Goal: Transaction & Acquisition: Purchase product/service

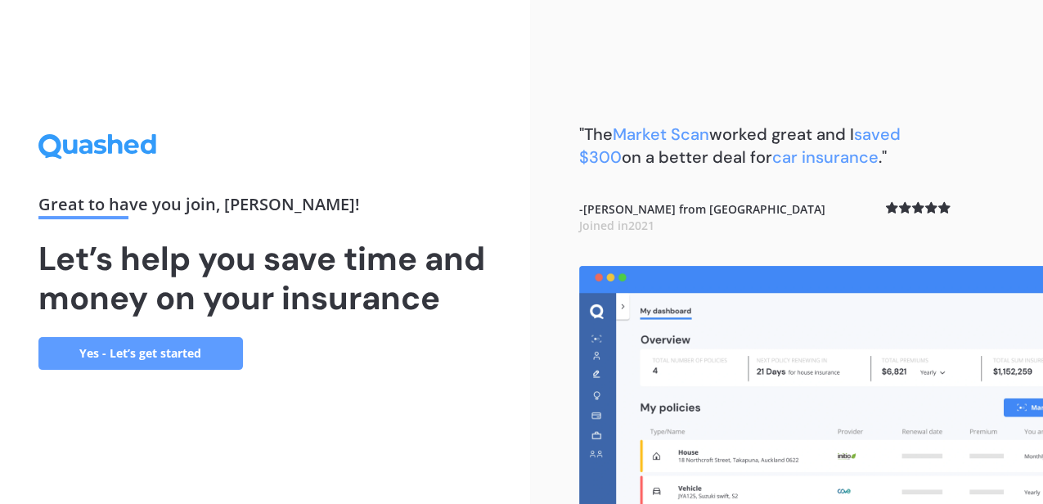
click at [157, 360] on link "Yes - Let’s get started" at bounding box center [140, 353] width 205 height 33
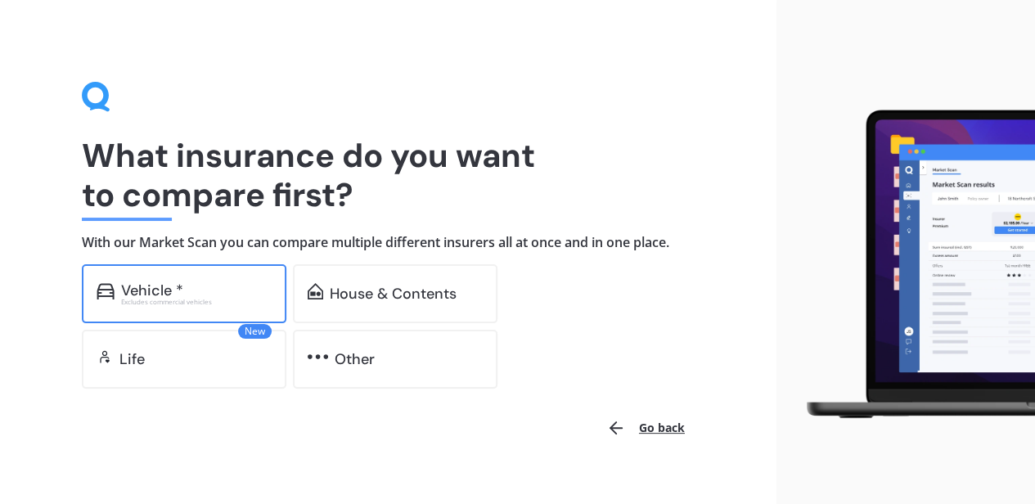
click at [180, 295] on div "Vehicle *" at bounding box center [152, 290] width 62 height 16
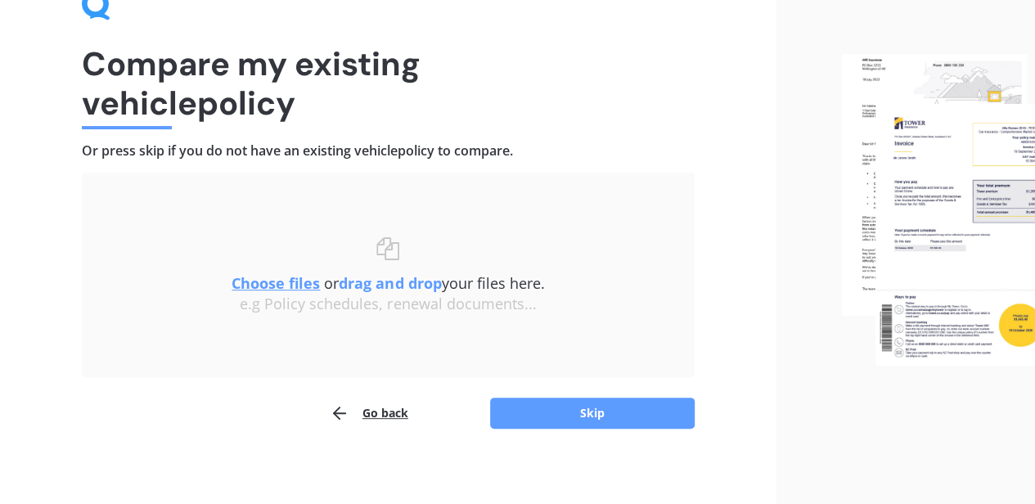
scroll to position [98, 0]
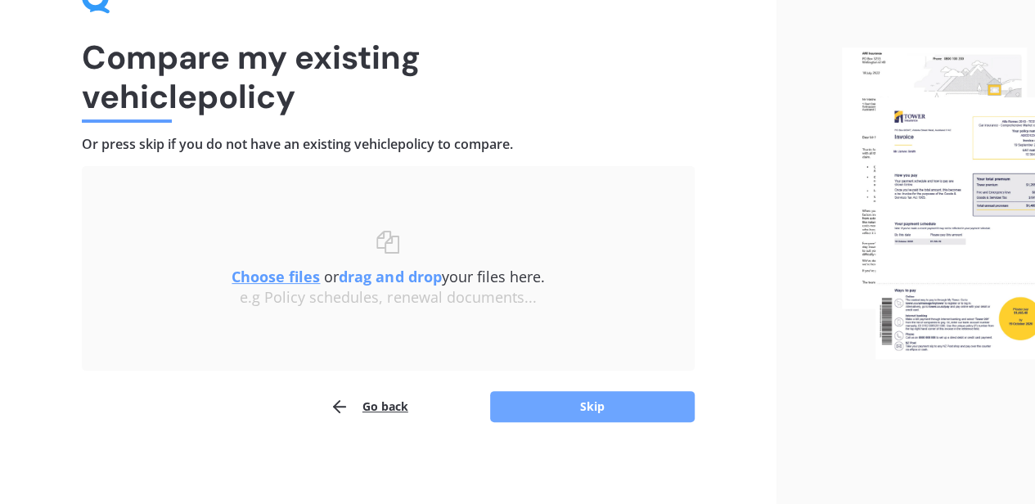
click at [576, 405] on button "Skip" at bounding box center [592, 406] width 205 height 31
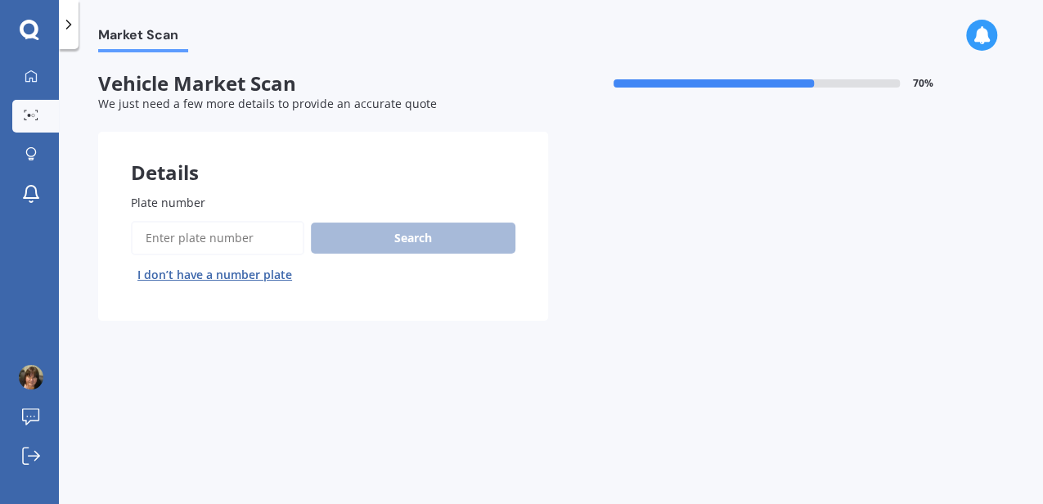
click at [164, 237] on input "Plate number" at bounding box center [218, 238] width 174 height 34
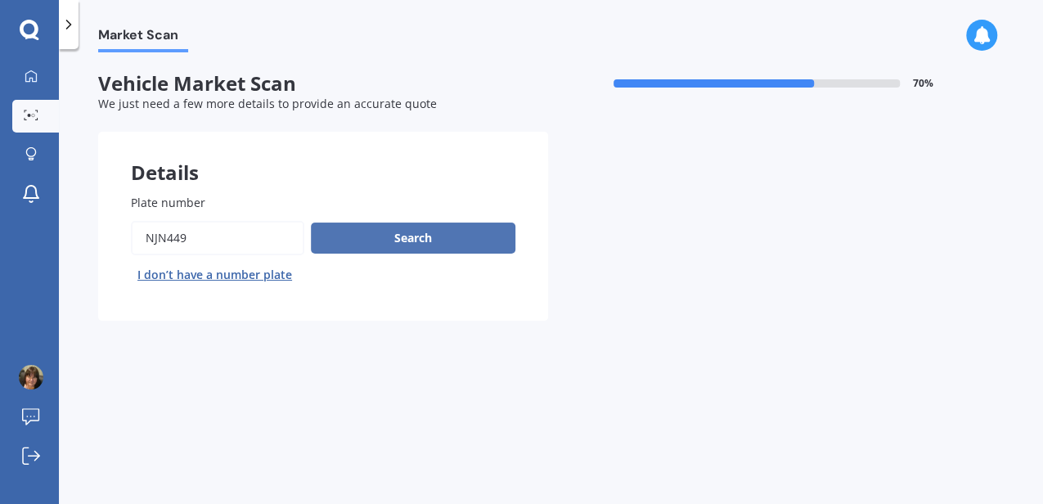
type input "njn449"
click at [376, 231] on button "Search" at bounding box center [413, 238] width 205 height 31
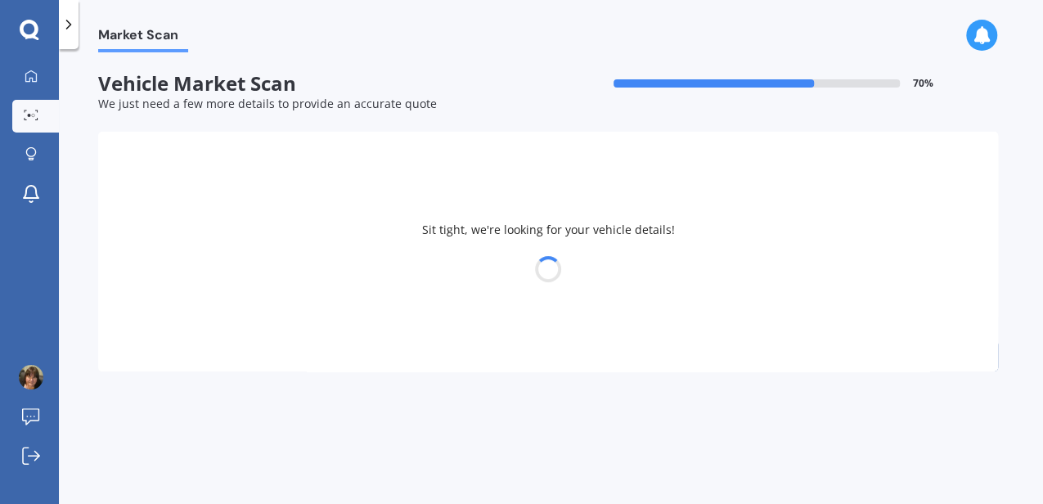
select select "MAZDA"
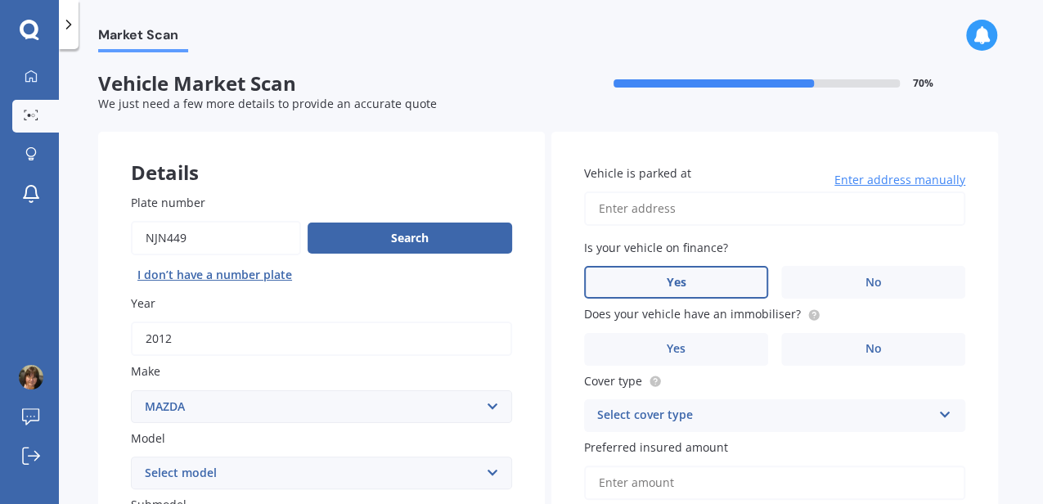
click at [696, 286] on label "Yes" at bounding box center [676, 282] width 184 height 33
click at [0, 0] on input "Yes" at bounding box center [0, 0] width 0 height 0
click at [866, 341] on label "No" at bounding box center [874, 349] width 184 height 33
click at [0, 0] on input "No" at bounding box center [0, 0] width 0 height 0
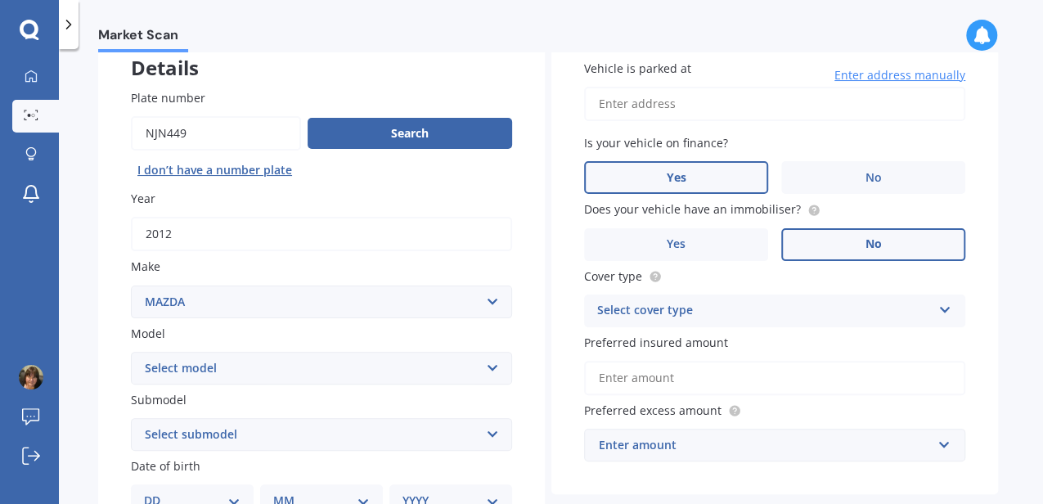
scroll to position [109, 0]
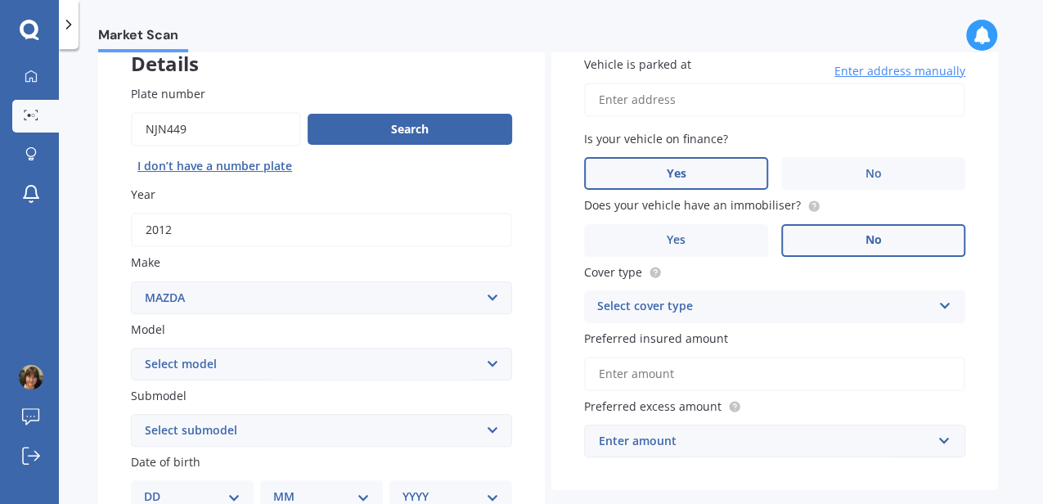
click at [709, 306] on div "Select cover type" at bounding box center [764, 307] width 334 height 20
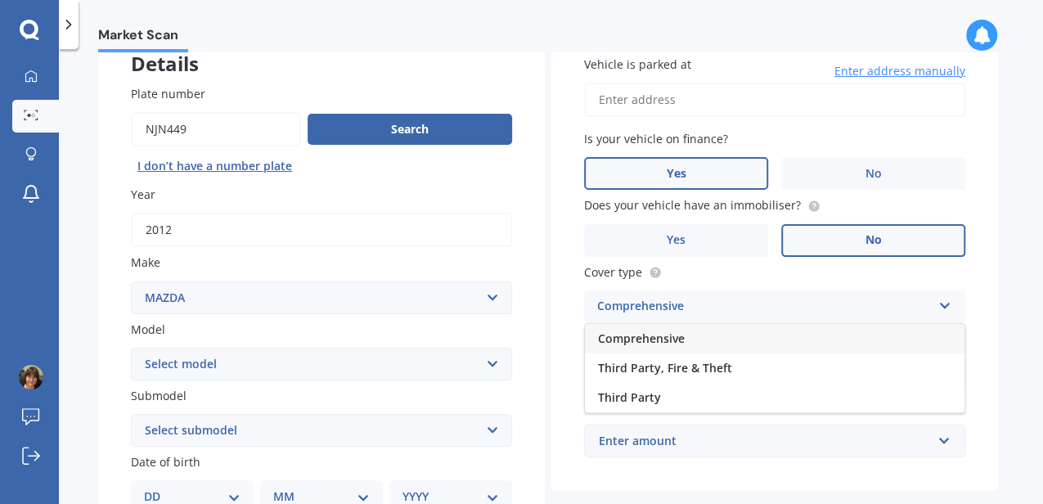
click at [627, 338] on span "Comprehensive" at bounding box center [641, 339] width 87 height 16
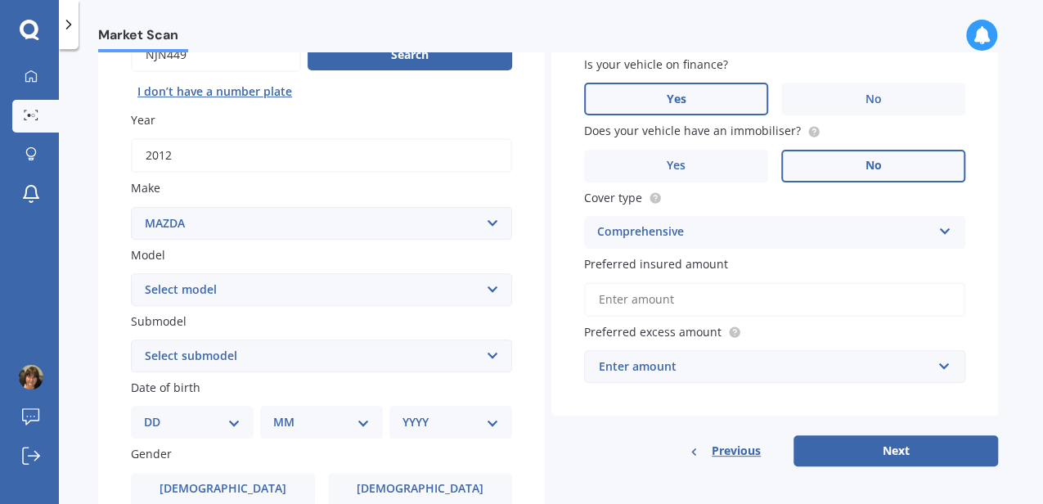
scroll to position [164, 0]
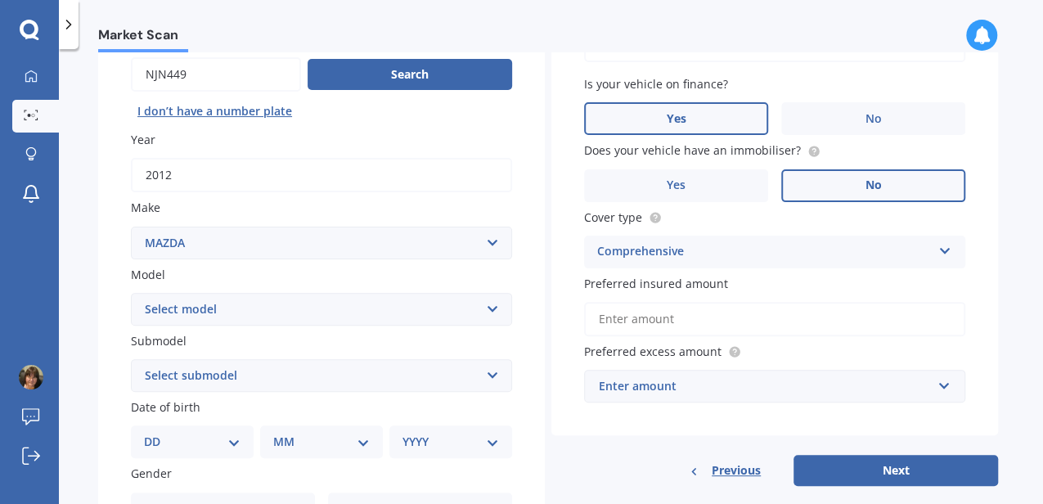
click at [481, 309] on select "Select model 121 2 3 323 323 / Familia 6 626 929 Atenza Autozam Axela AZ3 B2000…" at bounding box center [321, 309] width 381 height 33
select select "CX5"
click at [131, 294] on select "Select model 121 2 3 323 323 / Familia 6 626 929 Atenza Autozam Axela AZ3 B2000…" at bounding box center [321, 309] width 381 height 33
click at [210, 376] on select "Select submodel 2.2 Diesel 2WD XD 2.5S 4WD Diesel Limited 4WD GSX 2.2 Diesel St…" at bounding box center [321, 375] width 381 height 33
click at [100, 363] on div "Plate number Search I don’t have a number plate Year [DATE] Make Select make AC…" at bounding box center [321, 378] width 447 height 760
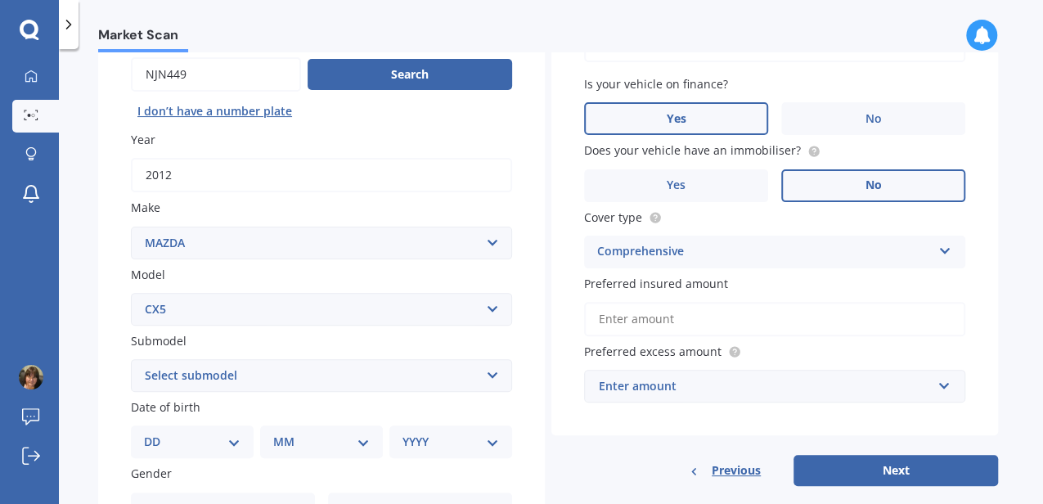
click at [232, 444] on select "DD 01 02 03 04 05 06 07 08 09 10 11 12 13 14 15 16 17 18 19 20 21 22 23 24 25 2…" at bounding box center [192, 442] width 97 height 18
select select "12"
click at [157, 435] on select "DD 01 02 03 04 05 06 07 08 09 10 11 12 13 14 15 16 17 18 19 20 21 22 23 24 25 2…" at bounding box center [192, 442] width 97 height 18
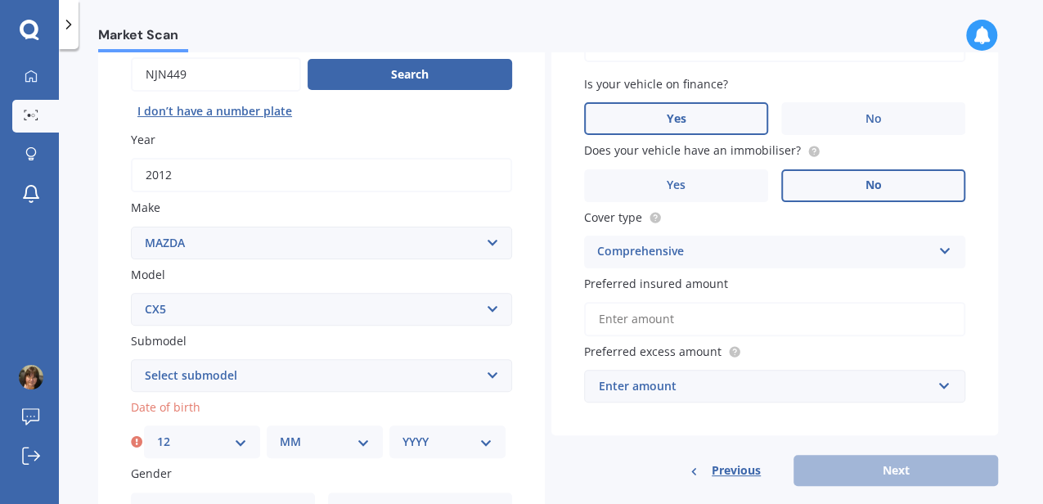
click at [340, 444] on select "MM 01 02 03 04 05 06 07 08 09 10 11 12" at bounding box center [325, 442] width 90 height 18
select select "10"
click at [280, 435] on select "MM 01 02 03 04 05 06 07 08 09 10 11 12" at bounding box center [325, 442] width 90 height 18
click at [470, 447] on select "YYYY 2025 2024 2023 2022 2021 2020 2019 2018 2017 2016 2015 2014 2013 2012 2011…" at bounding box center [448, 442] width 90 height 18
select select "1969"
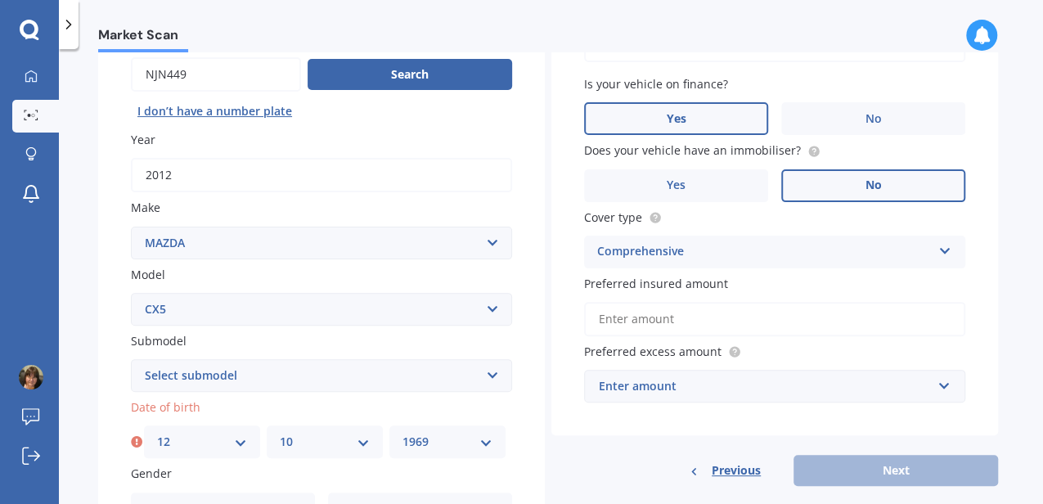
click at [403, 435] on select "YYYY 2025 2024 2023 2022 2021 2020 2019 2018 2017 2016 2015 2014 2013 2012 2011…" at bounding box center [448, 442] width 90 height 18
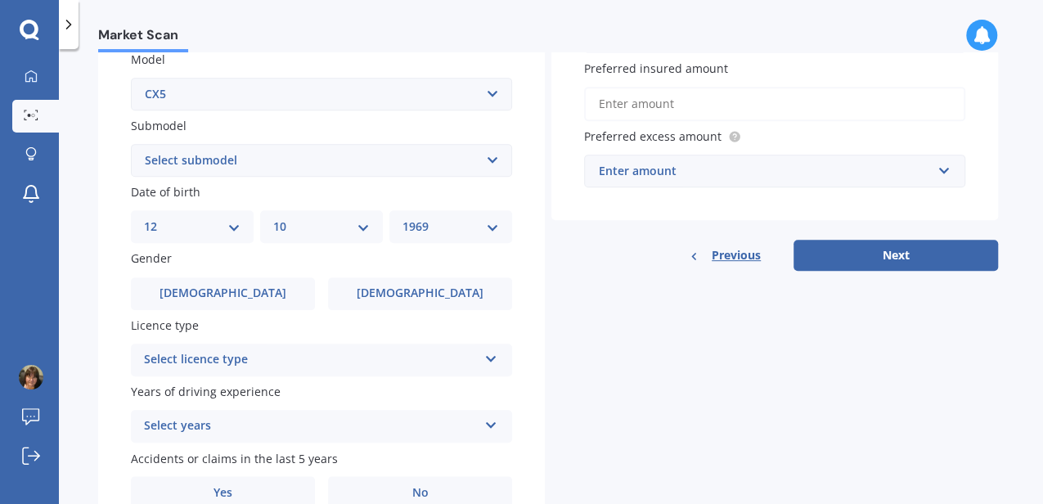
scroll to position [381, 0]
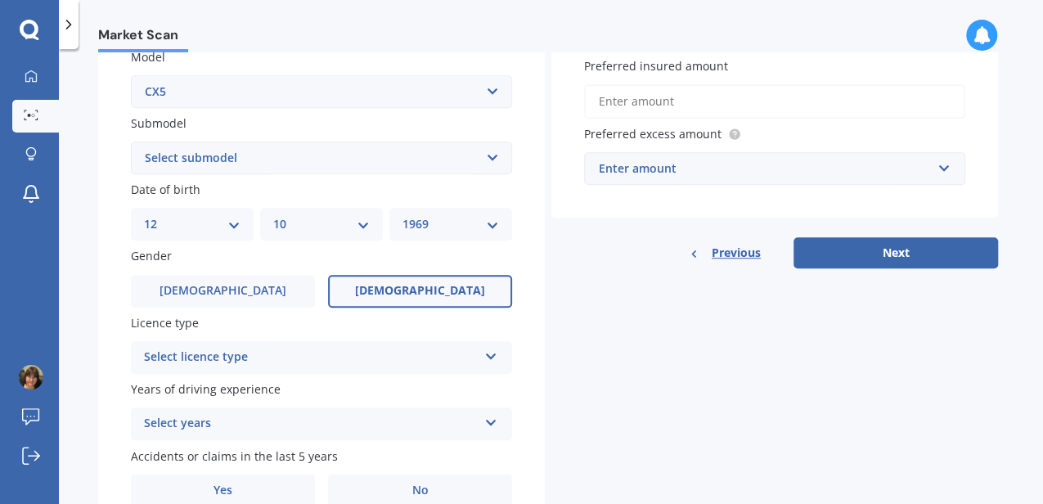
click at [406, 290] on span "[DEMOGRAPHIC_DATA]" at bounding box center [420, 291] width 130 height 14
click at [0, 0] on input "[DEMOGRAPHIC_DATA]" at bounding box center [0, 0] width 0 height 0
click at [493, 356] on icon at bounding box center [492, 353] width 14 height 11
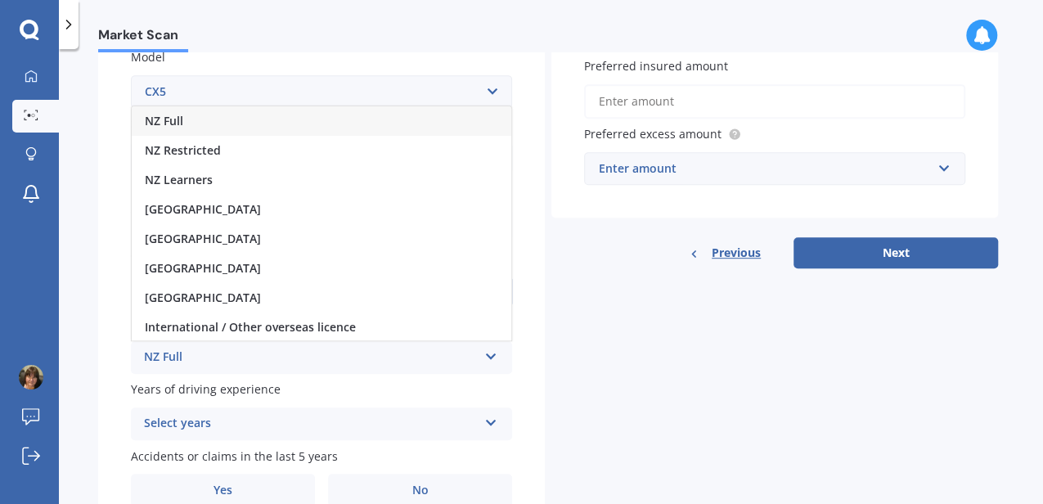
click at [156, 121] on span "NZ Full" at bounding box center [164, 121] width 38 height 16
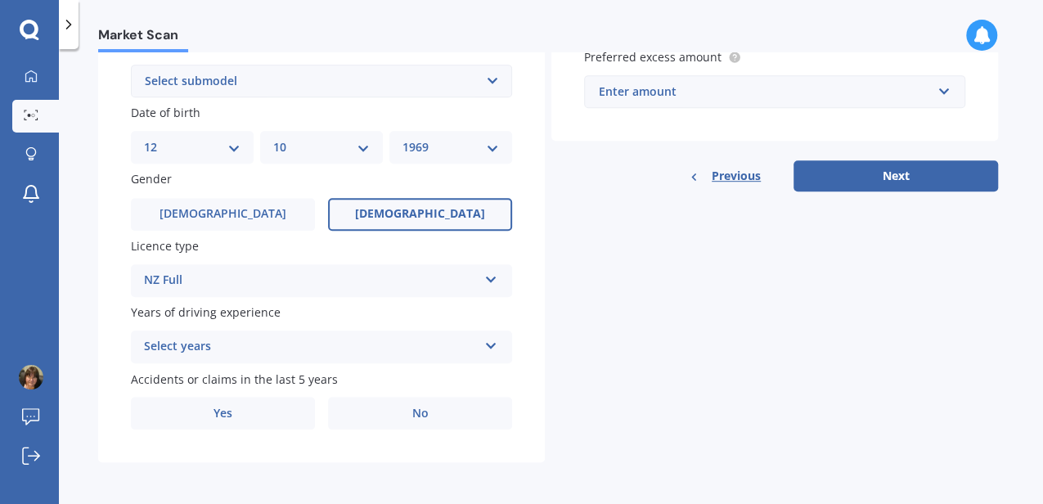
scroll to position [462, 0]
click at [494, 342] on icon at bounding box center [492, 341] width 14 height 11
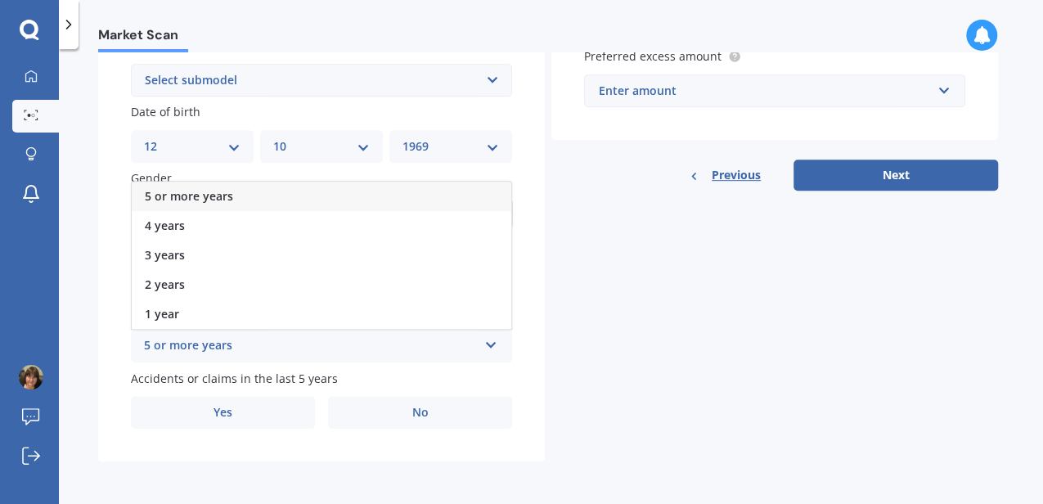
click at [188, 194] on span "5 or more years" at bounding box center [189, 196] width 88 height 16
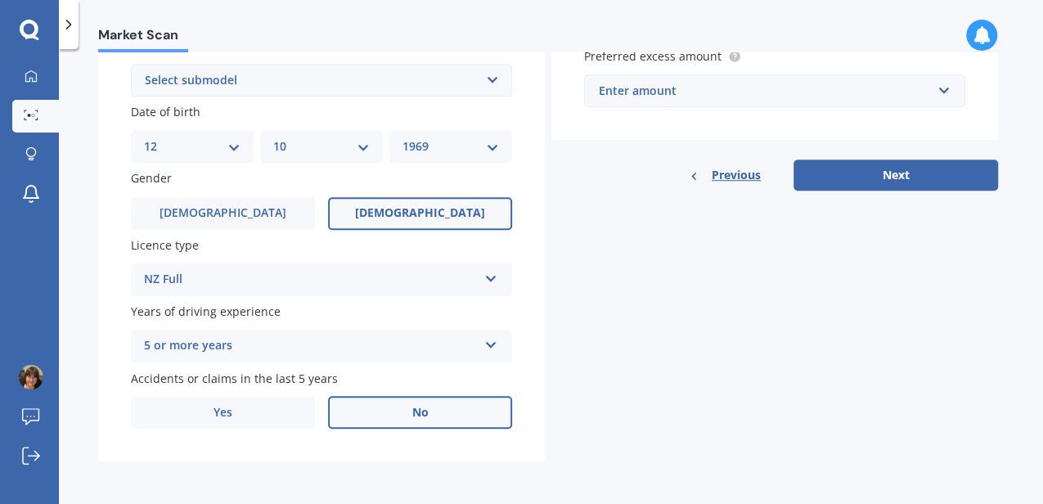
click at [417, 414] on span "No" at bounding box center [420, 413] width 16 height 14
click at [0, 0] on input "No" at bounding box center [0, 0] width 0 height 0
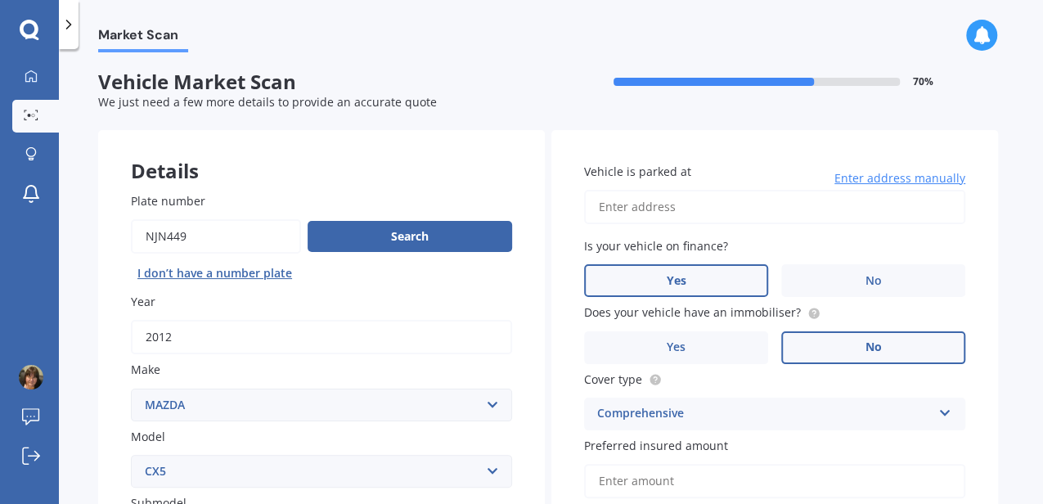
scroll to position [0, 0]
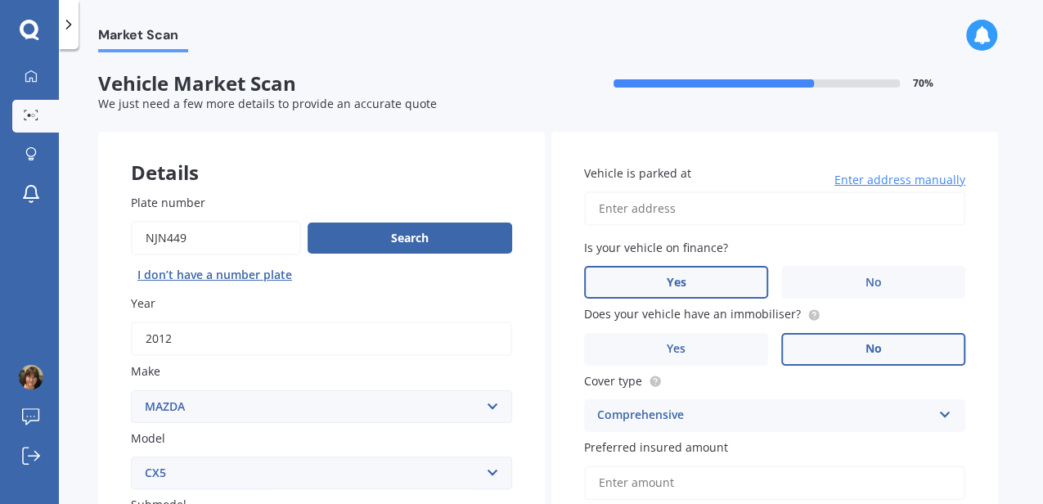
click at [630, 211] on input "Vehicle is parked at" at bounding box center [774, 209] width 381 height 34
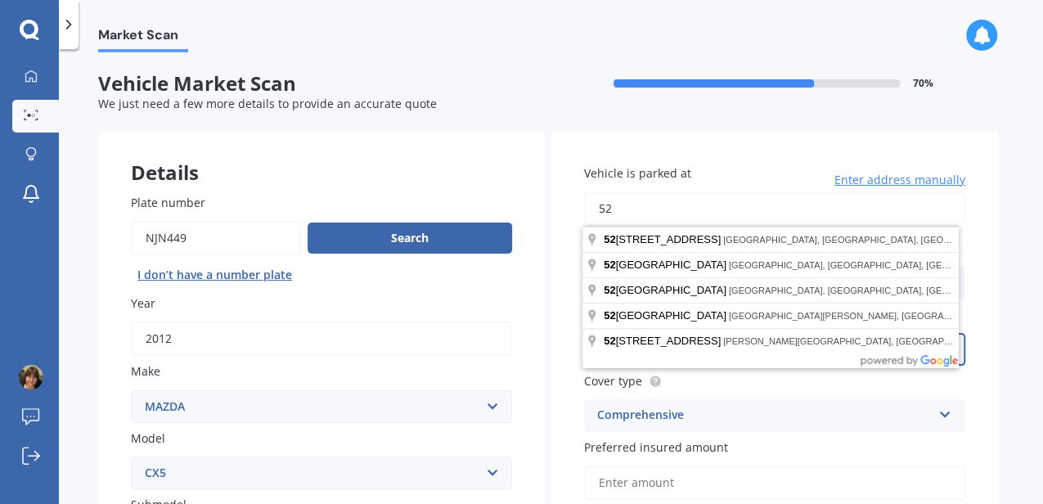
type input "[STREET_ADDRESS]"
click at [985, 255] on div "Vehicle is parked at [STREET_ADDRESS] Enter address manually Is your vehicle on…" at bounding box center [775, 366] width 447 height 468
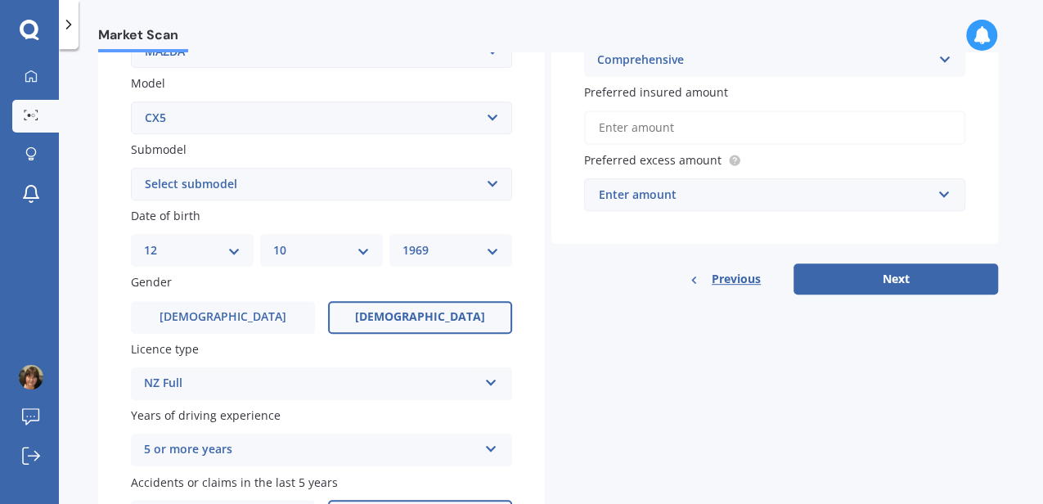
scroll to position [381, 0]
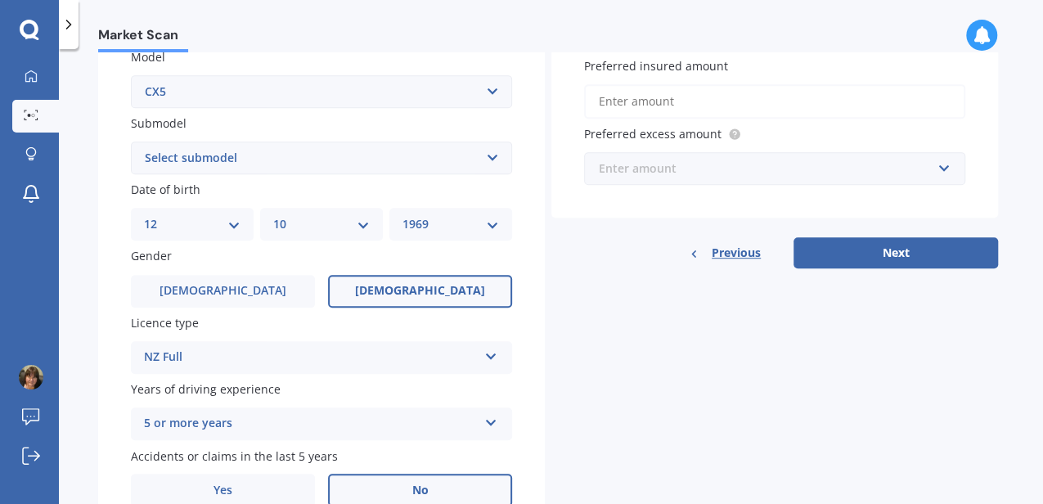
click at [940, 169] on input "text" at bounding box center [769, 168] width 367 height 31
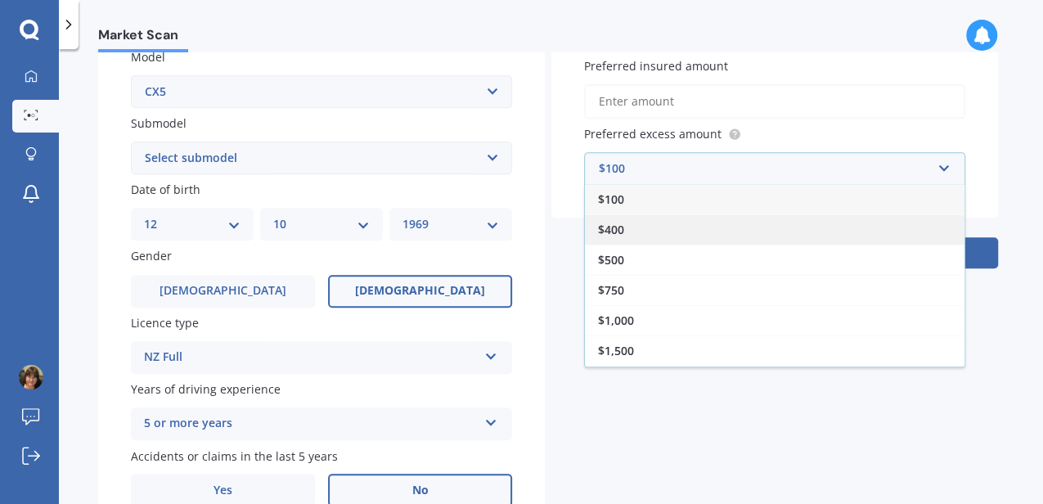
click at [609, 236] on span "$400" at bounding box center [611, 230] width 26 height 16
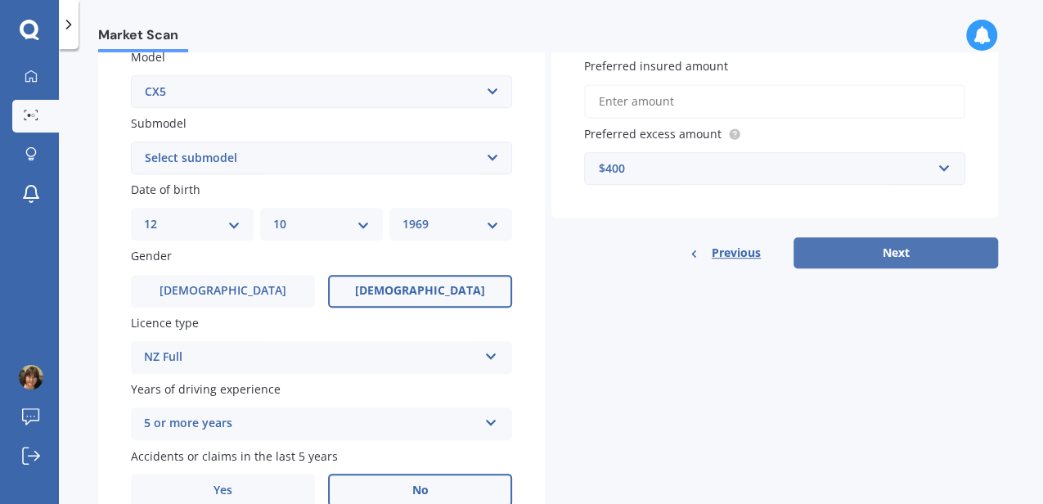
click at [868, 251] on button "Next" at bounding box center [896, 252] width 205 height 31
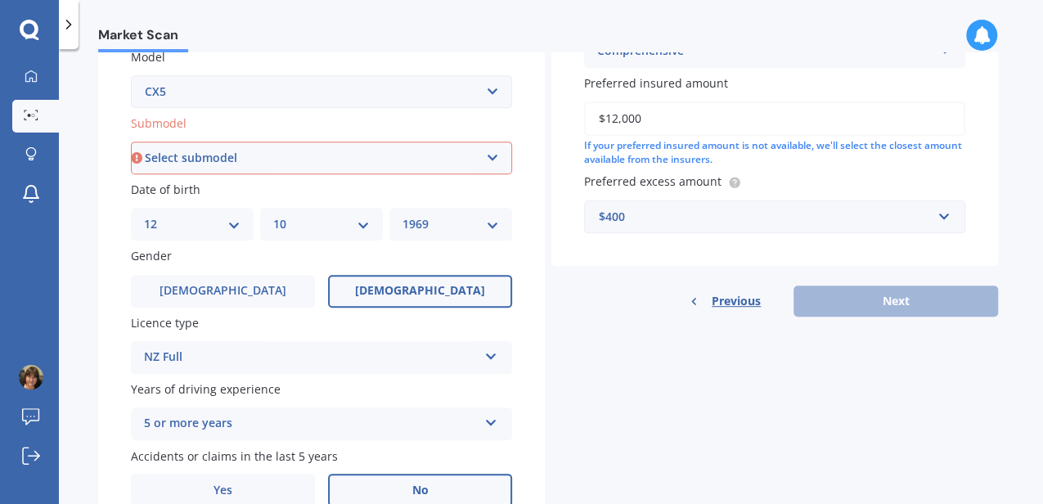
type input "$12,000"
click at [480, 157] on select "Select submodel 2.2 Diesel 2WD XD 2.5S 4WD Diesel Limited 4WD GSX 2.2 Diesel St…" at bounding box center [321, 158] width 381 height 33
select select "AWD DIESEL GSX"
click at [131, 142] on select "Select submodel 2.2 Diesel 2WD XD 2.5S 4WD Diesel Limited 4WD GSX 2.2 Diesel St…" at bounding box center [321, 158] width 381 height 33
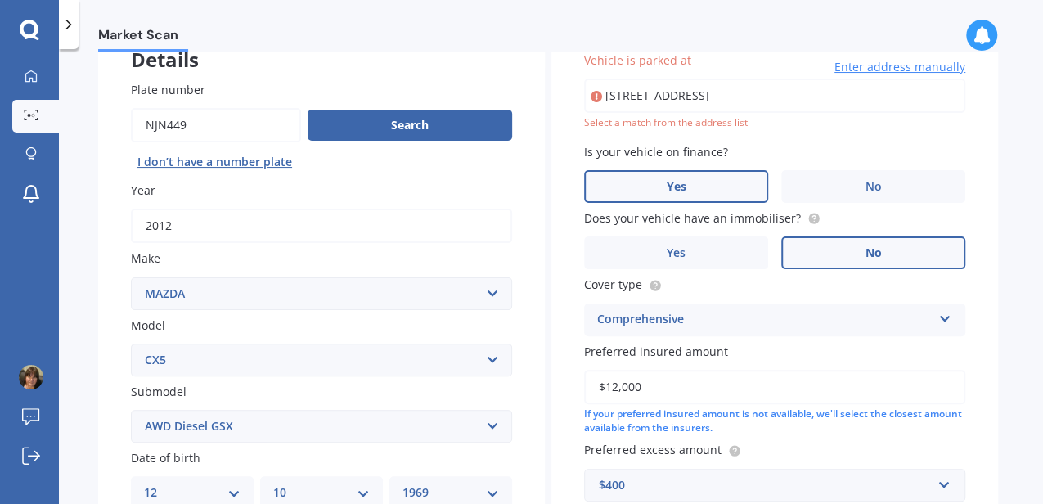
scroll to position [111, 0]
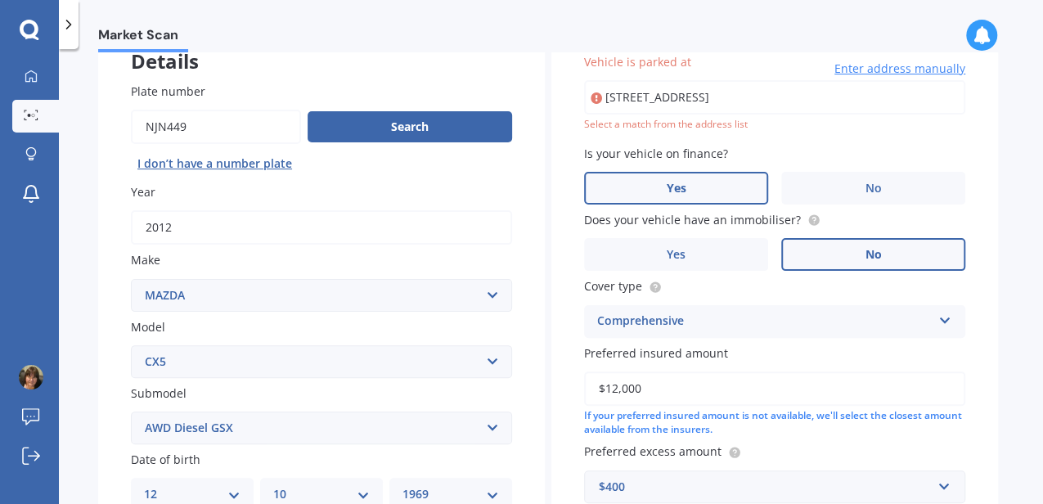
click at [989, 283] on div "Vehicle is parked at [STREET_ADDRESS] Enter address manually Select a match fro…" at bounding box center [775, 278] width 447 height 516
click at [633, 95] on input "[STREET_ADDRESS]" at bounding box center [774, 97] width 381 height 34
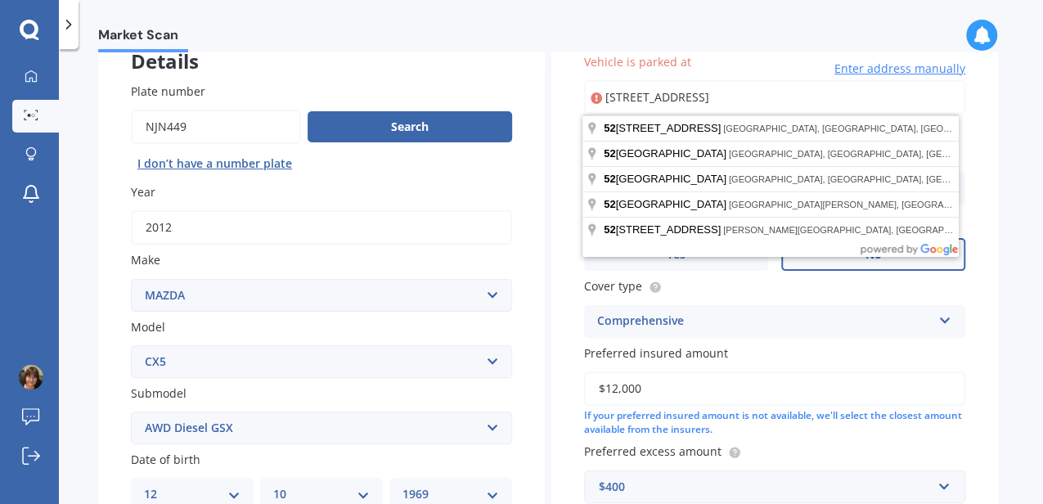
click at [836, 98] on input "[STREET_ADDRESS]" at bounding box center [774, 97] width 381 height 34
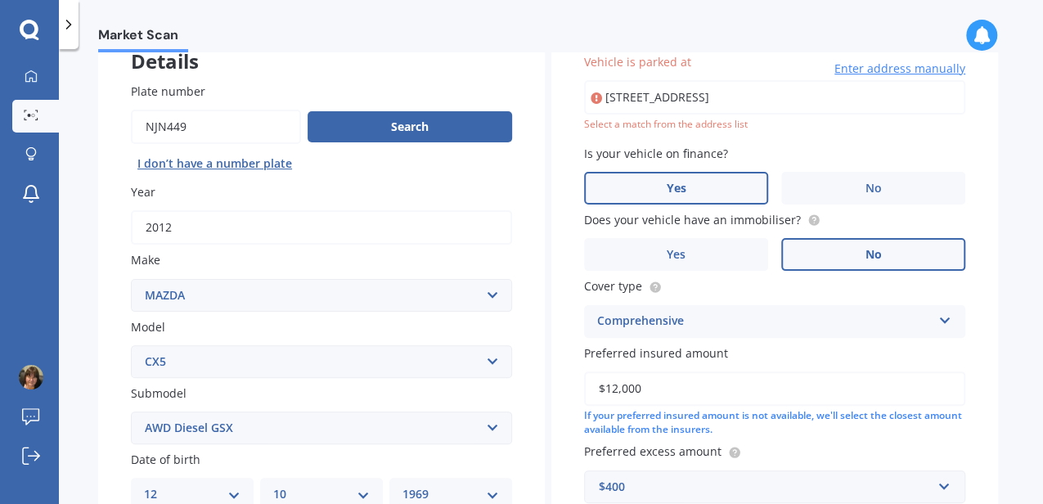
click at [990, 301] on div "Vehicle is parked at [STREET_ADDRESS] Enter address manually Select a match fro…" at bounding box center [775, 278] width 447 height 516
click at [619, 98] on input "[STREET_ADDRESS]" at bounding box center [774, 97] width 381 height 34
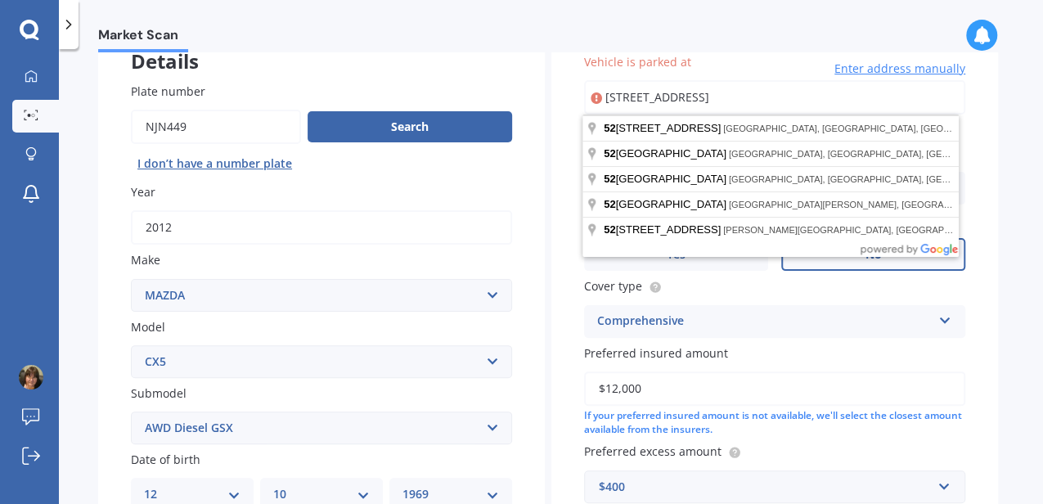
click at [841, 89] on input "[STREET_ADDRESS]" at bounding box center [774, 97] width 381 height 34
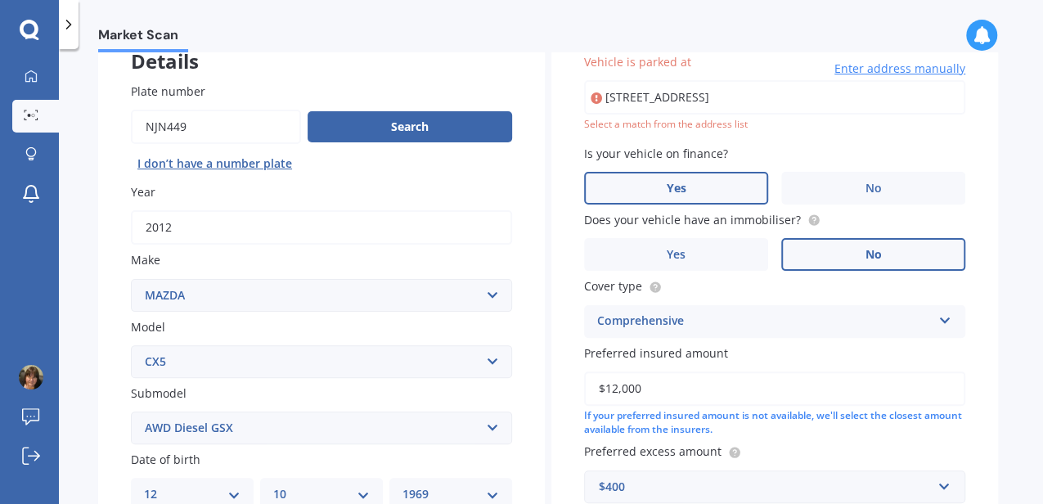
click at [862, 69] on span "Enter address manually" at bounding box center [900, 69] width 131 height 16
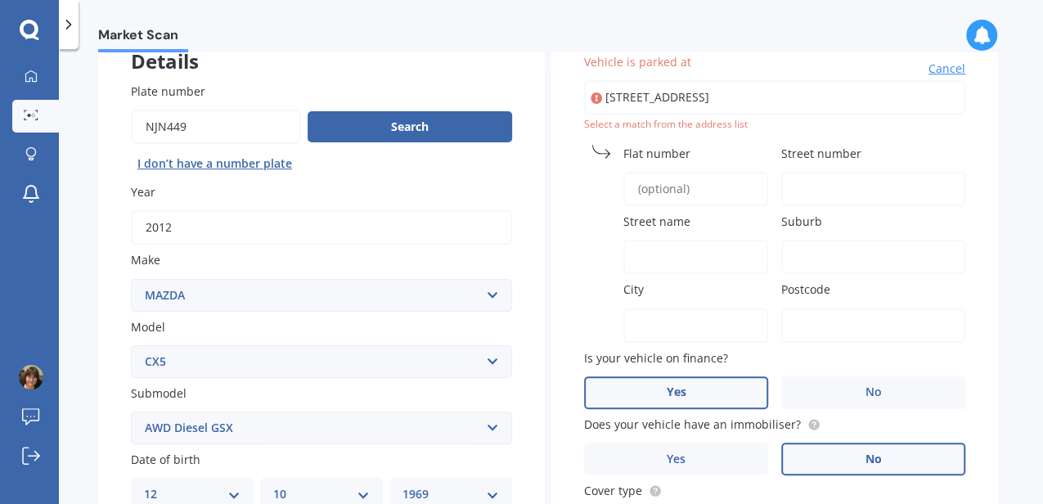
click at [825, 197] on input "Street number" at bounding box center [874, 189] width 184 height 34
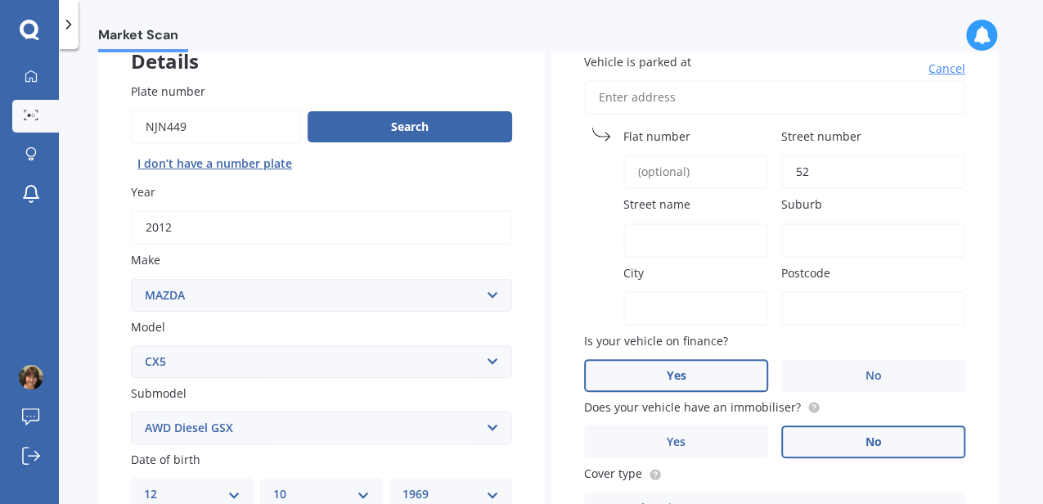
type input "52"
click at [651, 241] on input "Street name" at bounding box center [696, 240] width 145 height 34
type input "Whakaipo"
type input "Taupo"
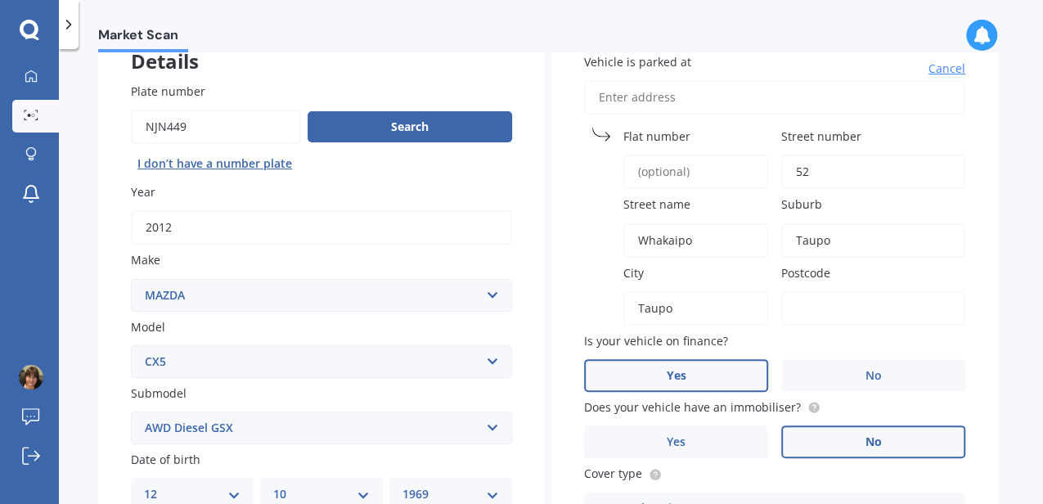
type input "3330"
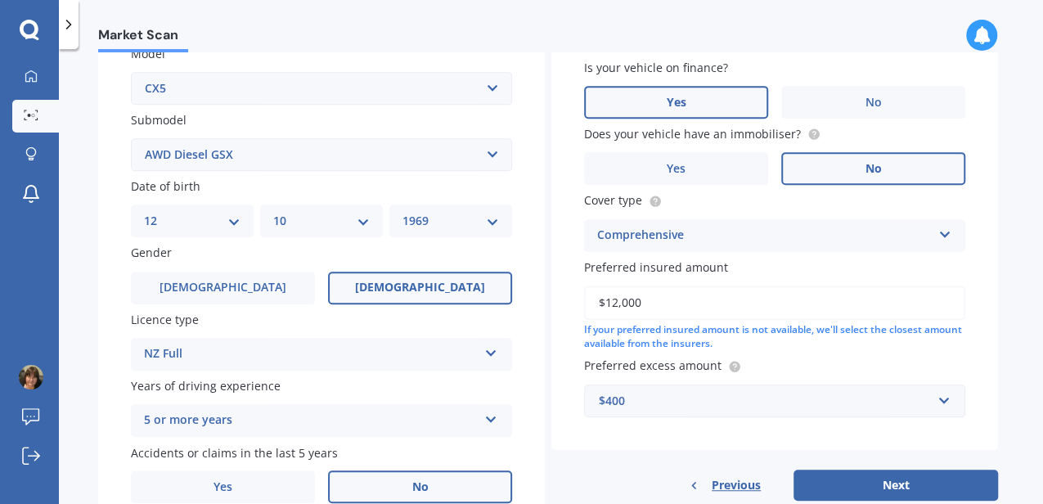
scroll to position [462, 0]
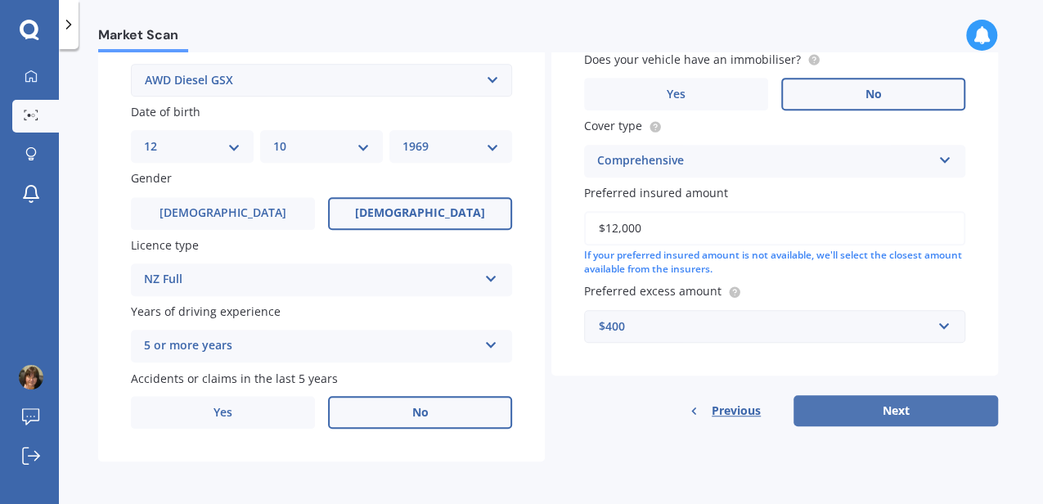
click at [890, 414] on button "Next" at bounding box center [896, 410] width 205 height 31
select select "12"
select select "10"
select select "1969"
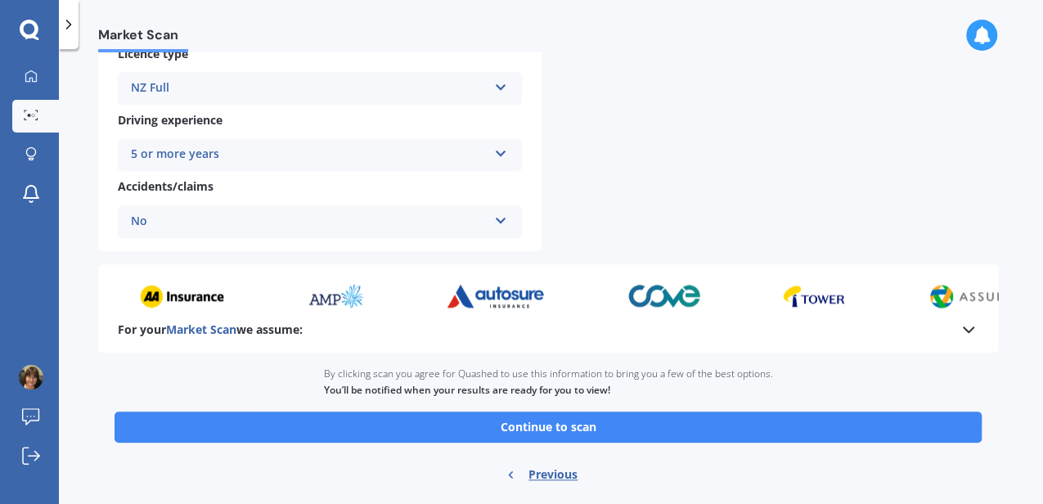
scroll to position [683, 0]
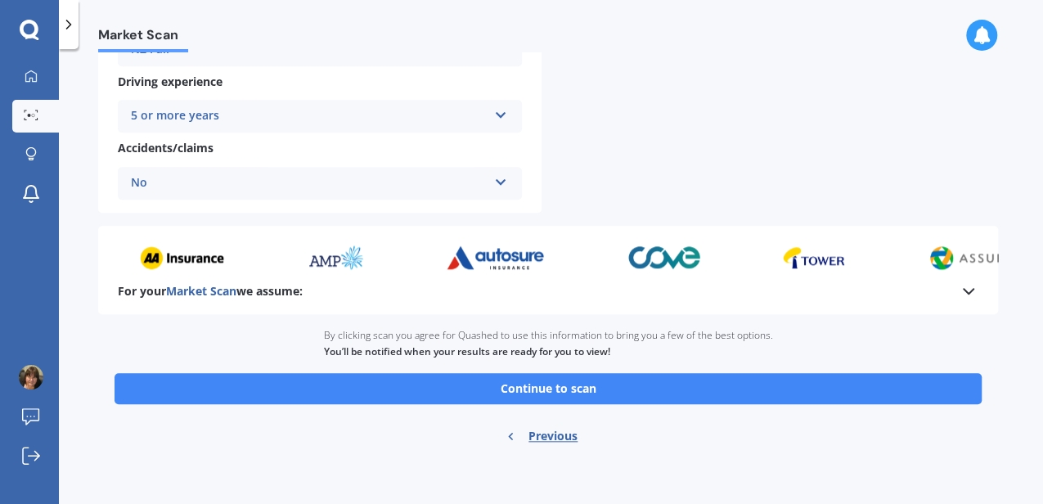
click at [543, 388] on button "Continue to scan" at bounding box center [549, 388] width 868 height 31
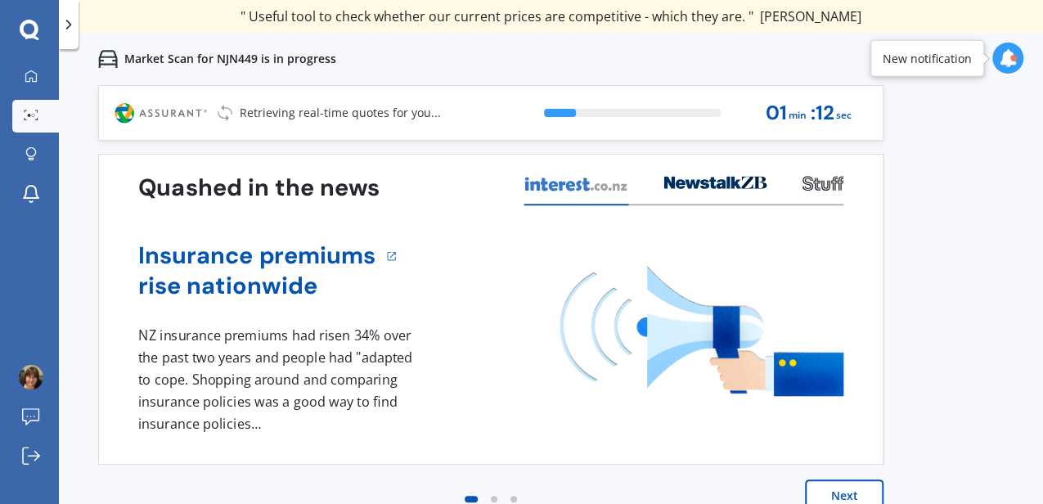
click at [1009, 54] on icon at bounding box center [1008, 58] width 18 height 18
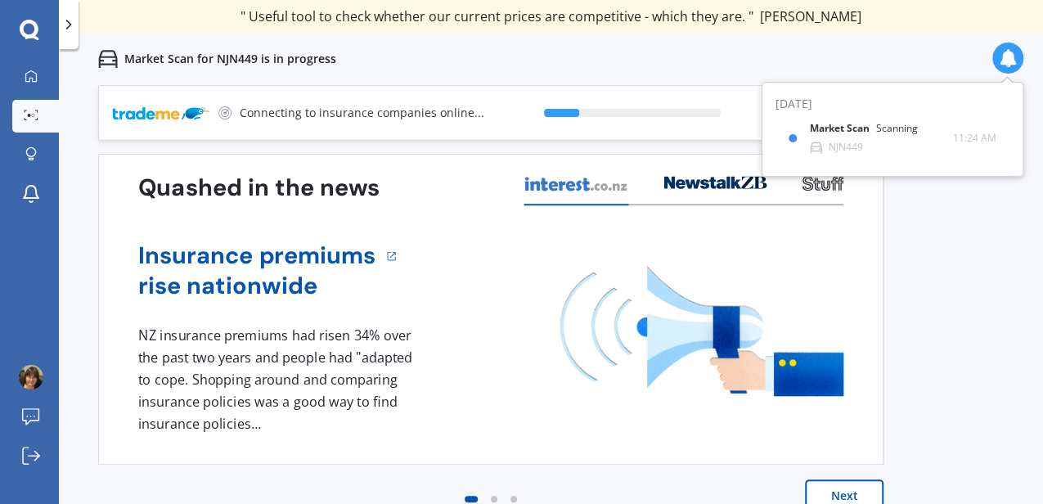
click at [1009, 54] on icon at bounding box center [1008, 58] width 18 height 18
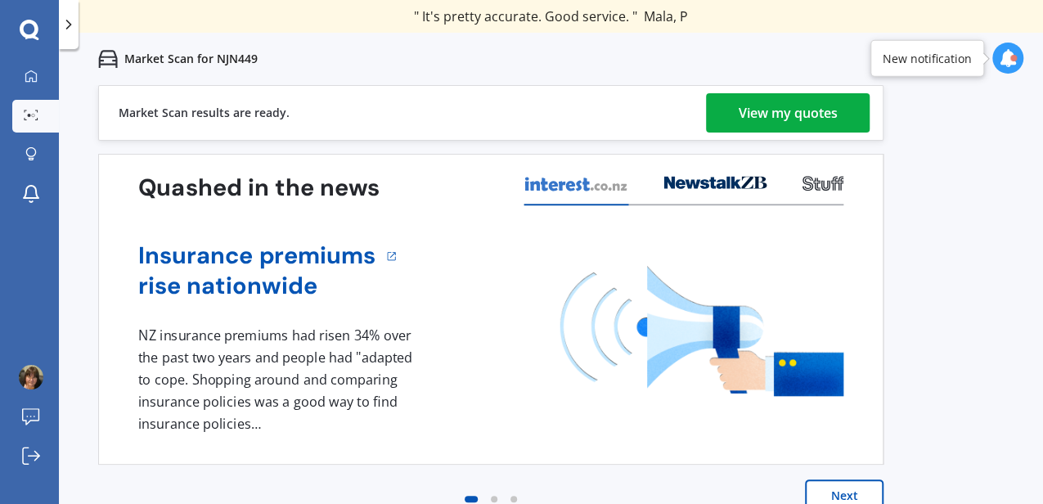
click at [769, 106] on div "View my quotes" at bounding box center [788, 112] width 99 height 39
